Goal: Complete application form

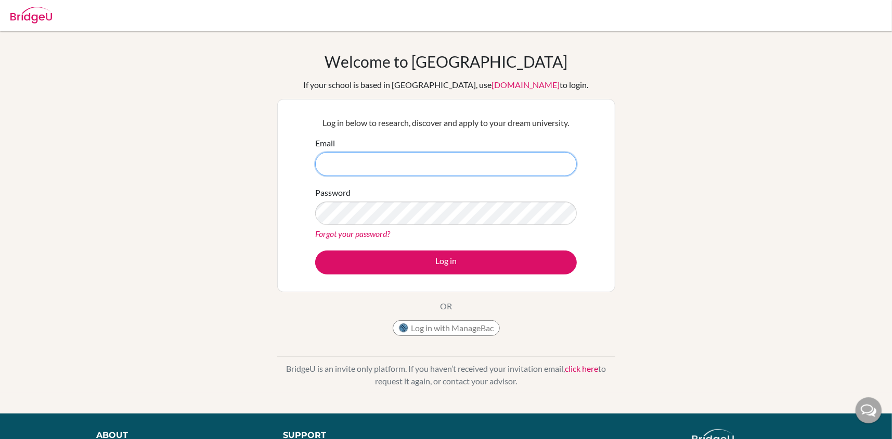
click at [444, 165] on input "Email" at bounding box center [446, 164] width 262 height 24
type input "[EMAIL_ADDRESS][DOMAIN_NAME]"
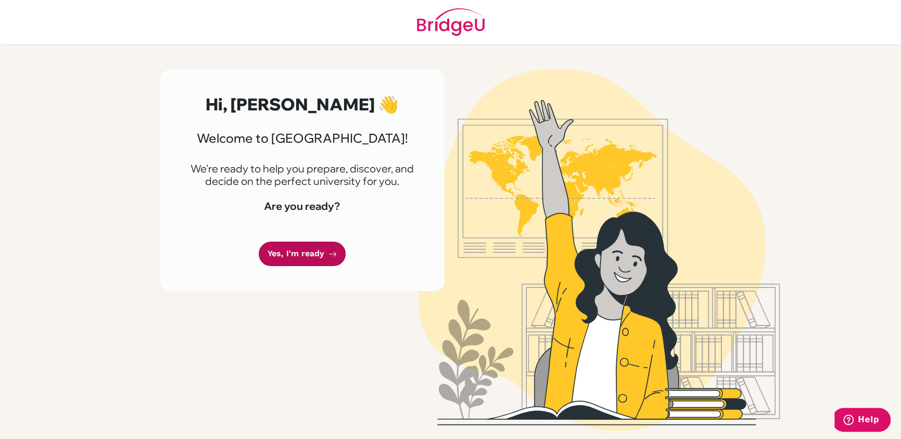
click at [300, 255] on link "Yes, I'm ready" at bounding box center [302, 253] width 87 height 24
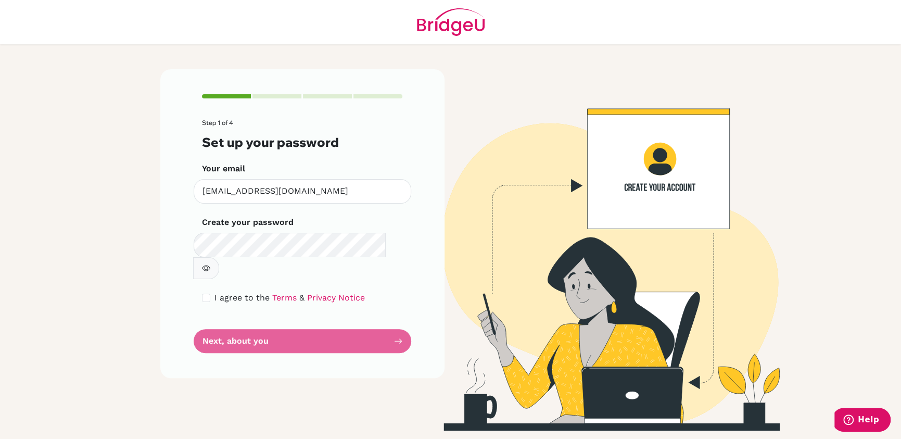
click at [210, 264] on icon "button" at bounding box center [206, 268] width 8 height 8
click at [286, 321] on form "Step 1 of 4 Set up your password Your email [EMAIL_ADDRESS][DOMAIN_NAME] Invali…" at bounding box center [302, 236] width 201 height 234
click at [397, 319] on form "Step 1 of 4 Set up your password Your email [EMAIL_ADDRESS][DOMAIN_NAME] Invali…" at bounding box center [302, 236] width 201 height 234
click at [322, 317] on form "Step 1 of 4 Set up your password Your email [EMAIL_ADDRESS][DOMAIN_NAME] Invali…" at bounding box center [302, 236] width 201 height 234
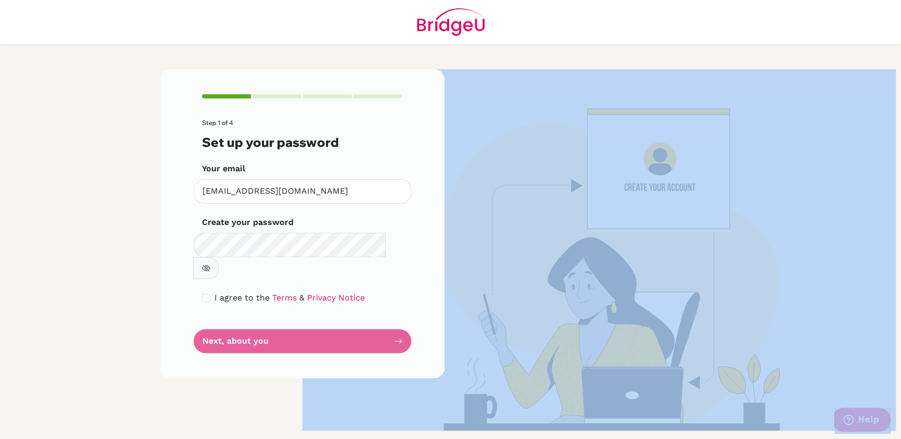
click at [322, 317] on form "Step 1 of 4 Set up your password Your email [EMAIL_ADDRESS][DOMAIN_NAME] Invali…" at bounding box center [302, 236] width 201 height 234
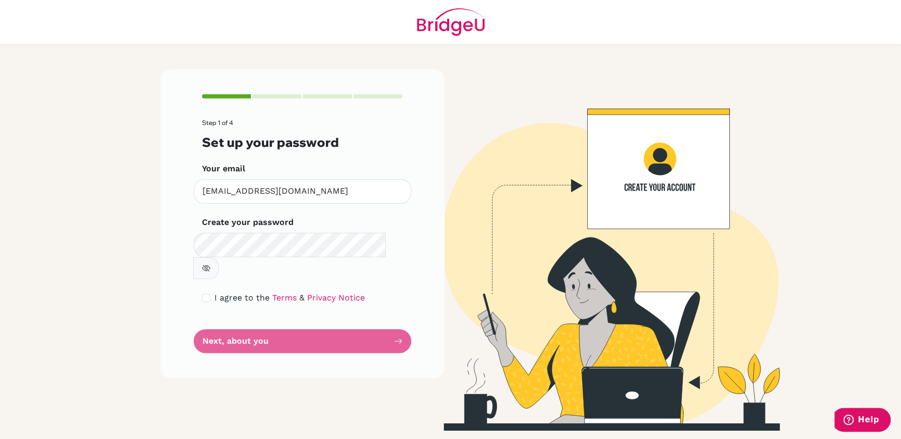
click at [322, 317] on form "Step 1 of 4 Set up your password Your email [EMAIL_ADDRESS][DOMAIN_NAME] Invali…" at bounding box center [302, 236] width 201 height 234
click at [288, 318] on form "Step 1 of 4 Set up your password Your email [EMAIL_ADDRESS][DOMAIN_NAME] Invali…" at bounding box center [302, 236] width 201 height 234
click at [381, 342] on div "Step 1 of 4 Set up your password Your email [EMAIL_ADDRESS][DOMAIN_NAME] Invali…" at bounding box center [302, 223] width 284 height 308
click at [402, 313] on form "Step 1 of 4 Set up your password Your email [EMAIL_ADDRESS][DOMAIN_NAME] Invali…" at bounding box center [302, 236] width 201 height 234
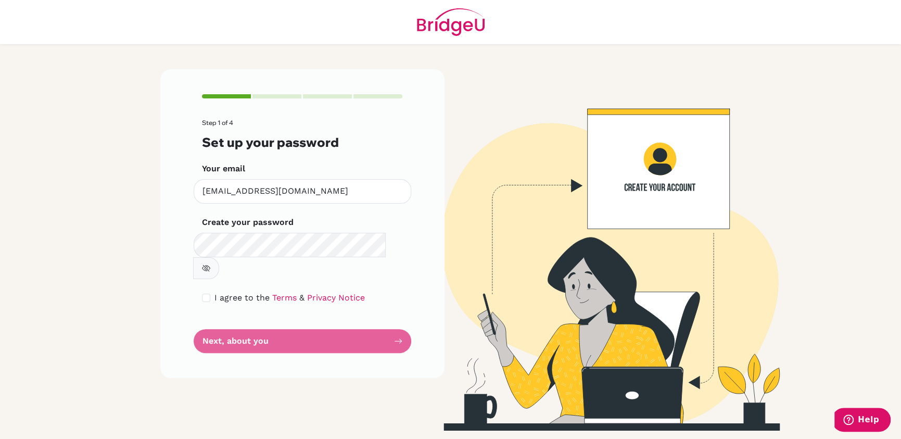
click at [398, 319] on form "Step 1 of 4 Set up your password Your email [EMAIL_ADDRESS][DOMAIN_NAME] Invali…" at bounding box center [302, 236] width 201 height 234
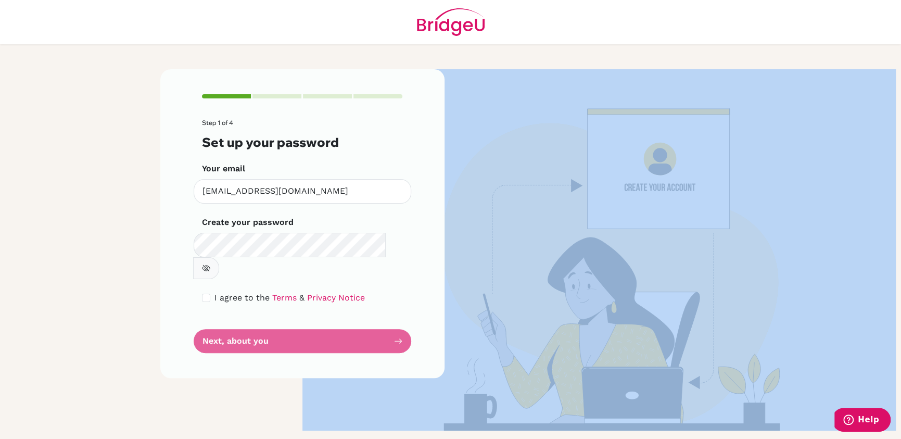
click at [398, 319] on form "Step 1 of 4 Set up your password Your email [EMAIL_ADDRESS][DOMAIN_NAME] Invali…" at bounding box center [302, 236] width 201 height 234
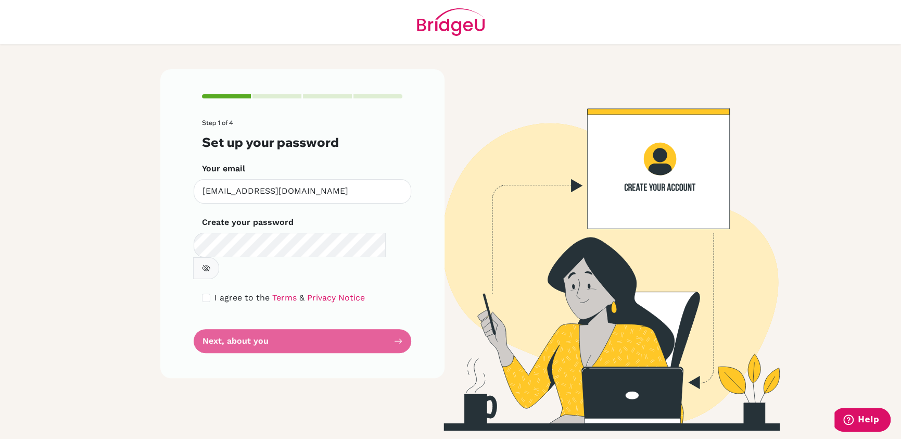
click at [398, 319] on form "Step 1 of 4 Set up your password Your email [EMAIL_ADDRESS][DOMAIN_NAME] Invali…" at bounding box center [302, 236] width 201 height 234
click at [211, 291] on div "I agree to the Terms & Privacy Notice" at bounding box center [302, 297] width 201 height 12
click at [205, 291] on div "I agree to the Terms & Privacy Notice" at bounding box center [302, 297] width 201 height 12
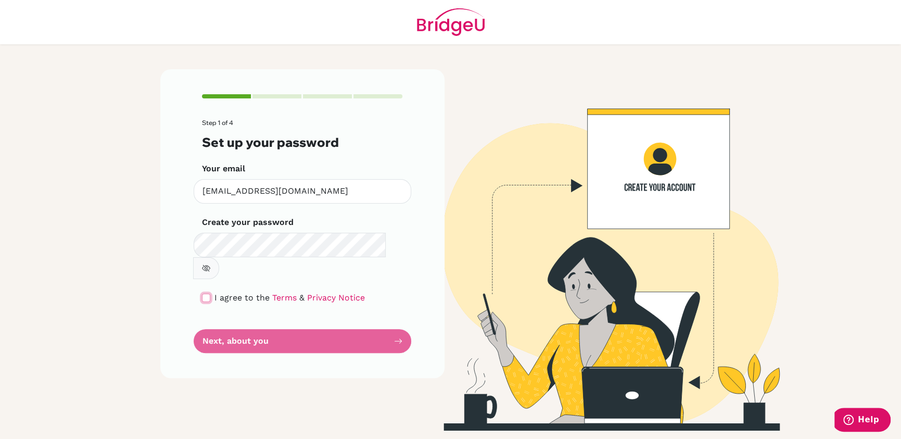
click at [207, 293] on input "checkbox" at bounding box center [206, 297] width 8 height 8
checkbox input "true"
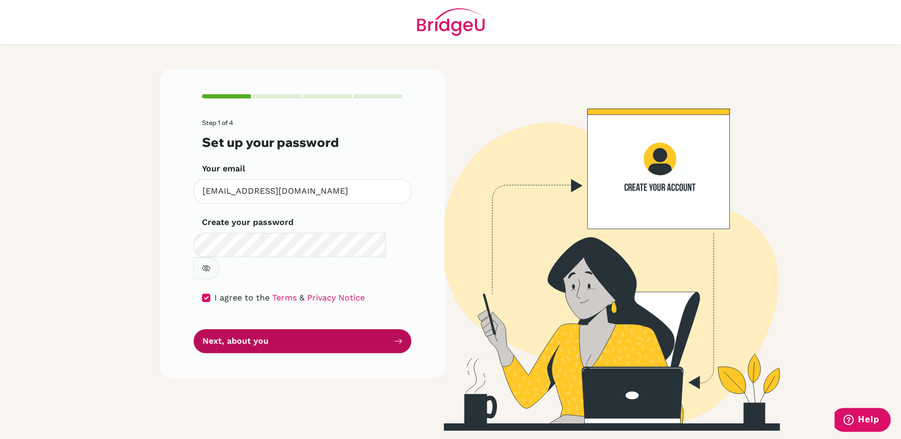
click at [330, 329] on button "Next, about you" at bounding box center [302, 341] width 217 height 24
click at [297, 329] on button "Next, about you" at bounding box center [302, 341] width 217 height 24
